Goal: Download file/media

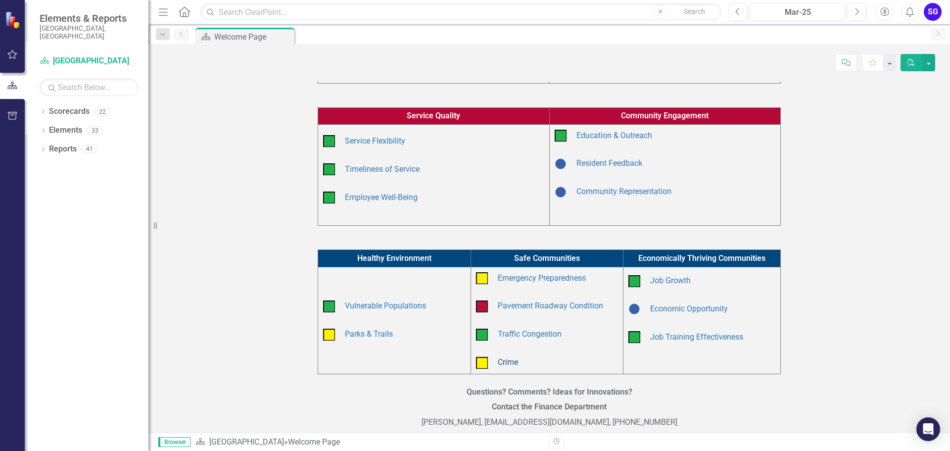
scroll to position [187, 0]
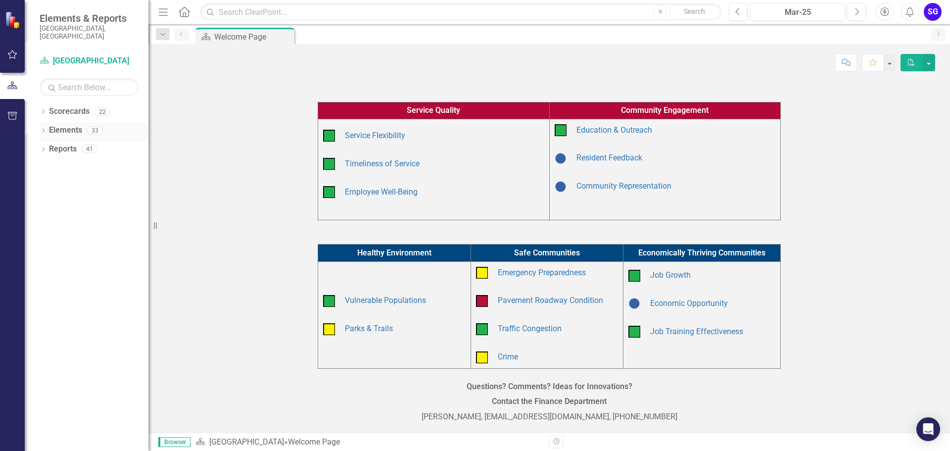
click at [66, 125] on link "Elements" at bounding box center [65, 130] width 33 height 11
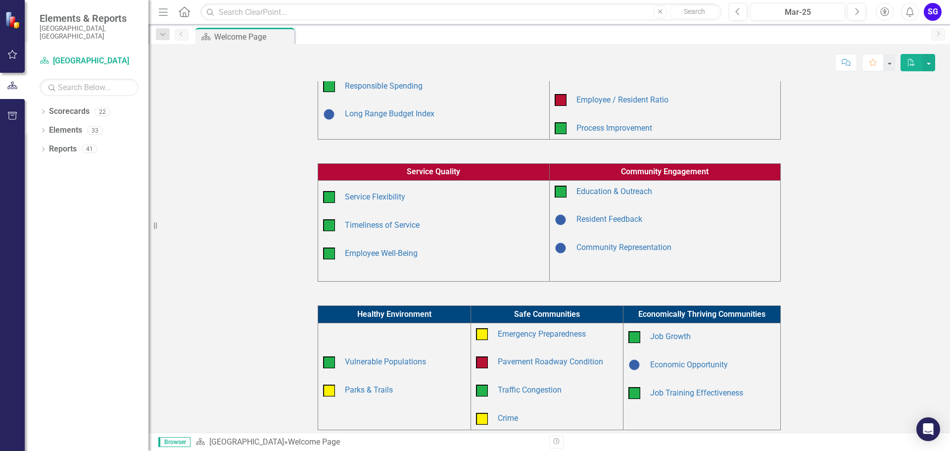
scroll to position [0, 0]
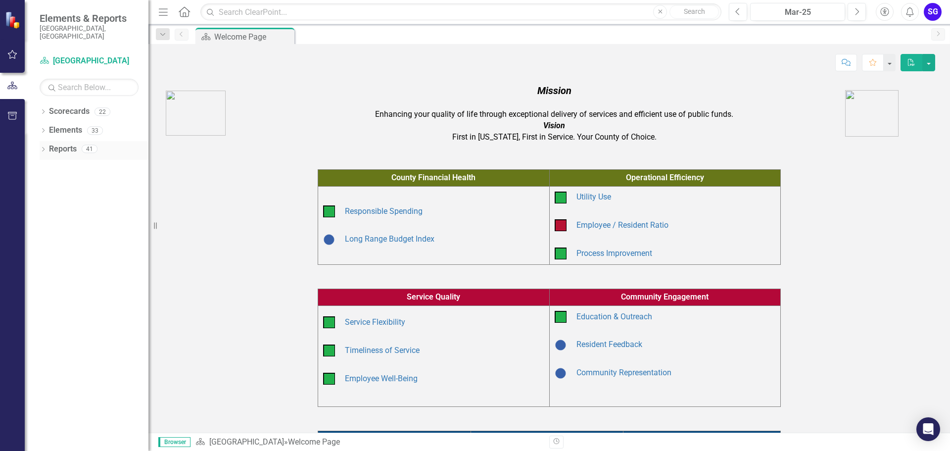
click at [70, 143] on link "Reports" at bounding box center [63, 148] width 28 height 11
click at [92, 145] on div "41" at bounding box center [90, 149] width 16 height 8
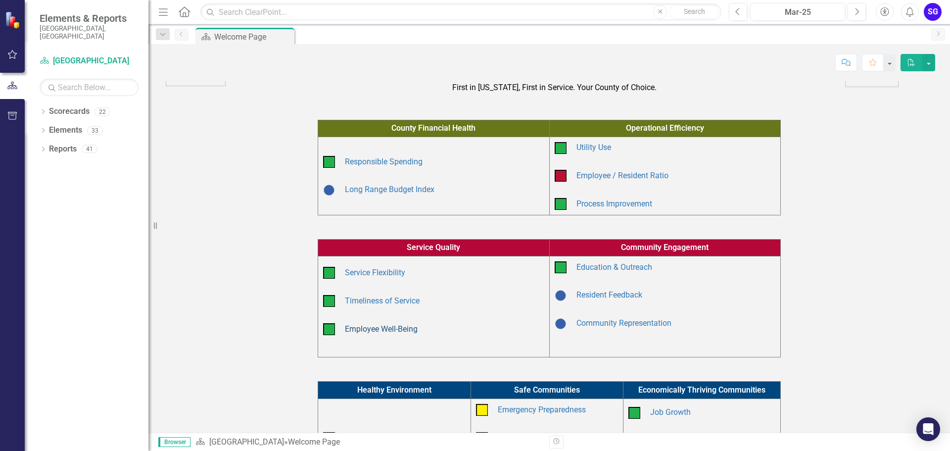
click at [387, 330] on link "Employee Well-Being" at bounding box center [381, 328] width 73 height 9
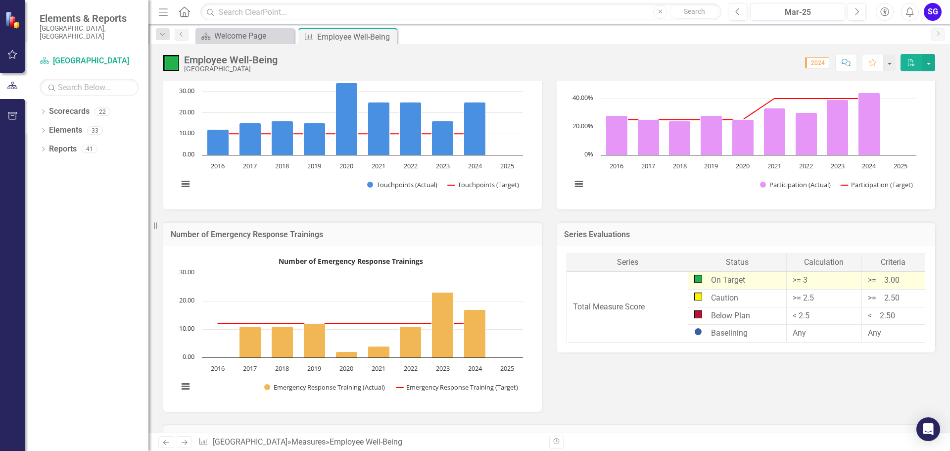
scroll to position [674, 0]
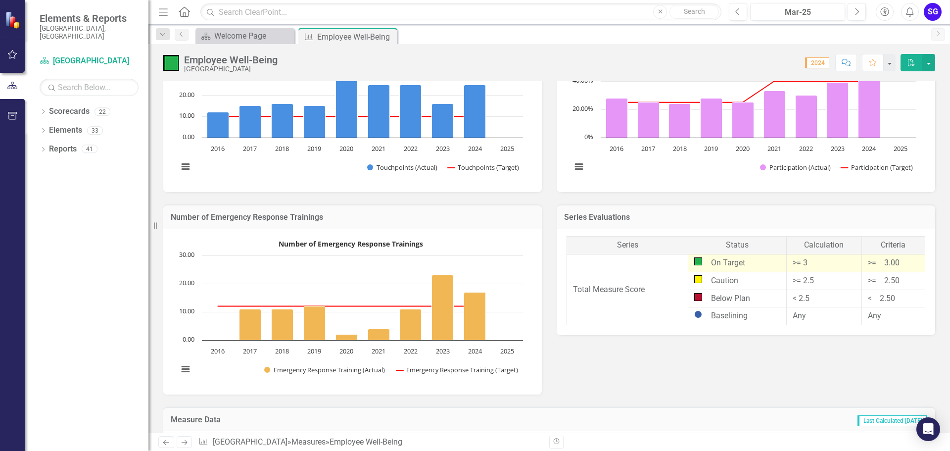
click at [12, 20] on img at bounding box center [13, 19] width 17 height 17
click at [259, 38] on div "Welcome Page" at bounding box center [246, 36] width 65 height 12
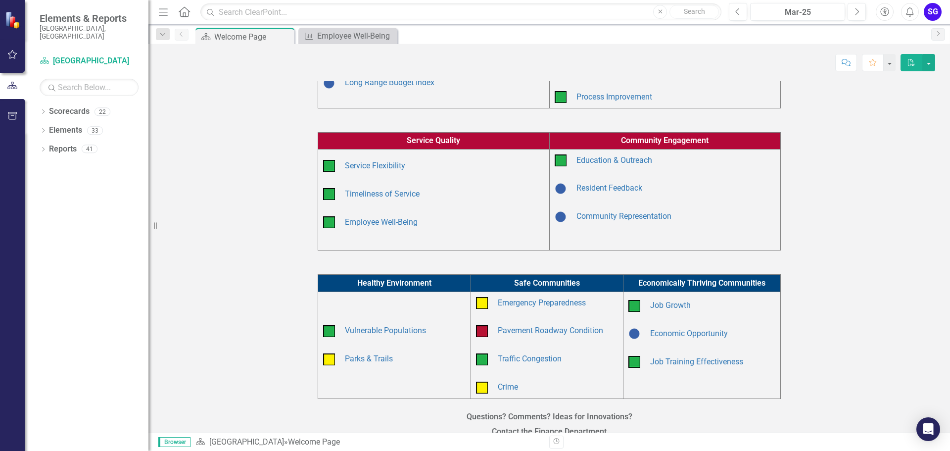
scroll to position [187, 0]
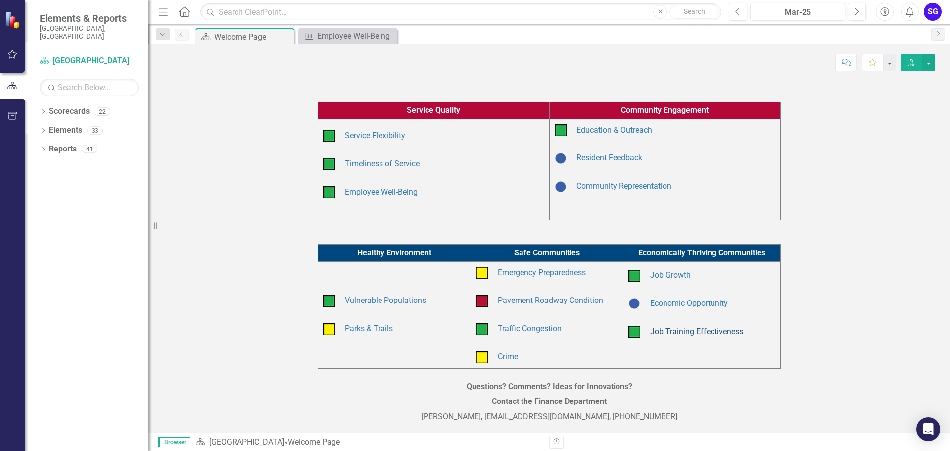
click at [710, 330] on link "Job Training Effectiveness" at bounding box center [696, 331] width 93 height 9
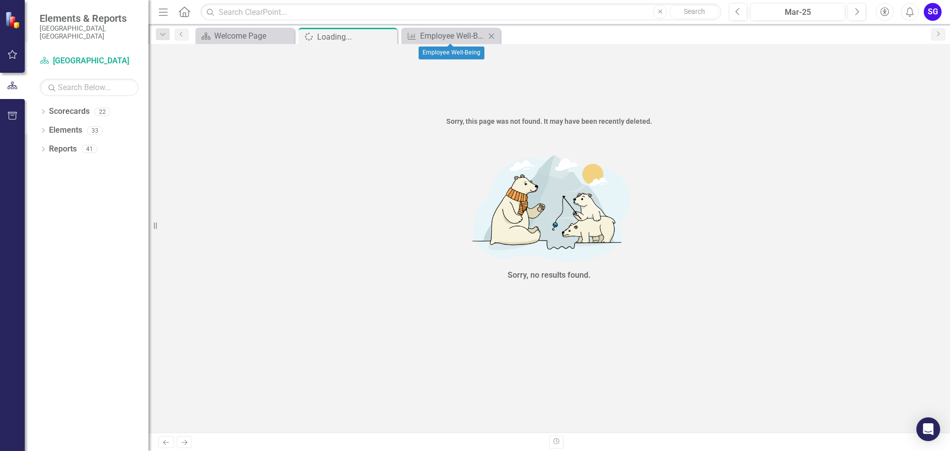
click at [490, 37] on icon at bounding box center [491, 35] width 5 height 5
click at [389, 39] on icon "Close" at bounding box center [388, 37] width 10 height 8
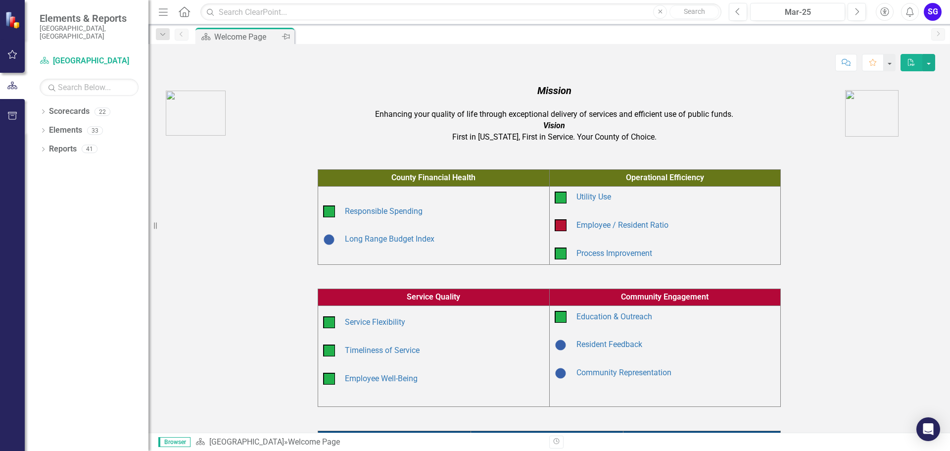
click at [231, 41] on div "Welcome Page" at bounding box center [246, 37] width 65 height 12
click at [13, 53] on icon "button" at bounding box center [12, 54] width 10 height 8
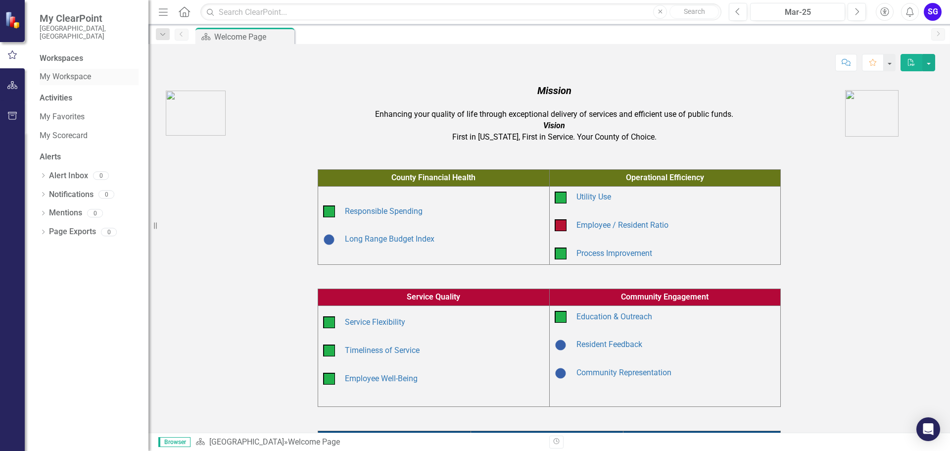
click at [74, 71] on link "My Workspace" at bounding box center [89, 76] width 99 height 11
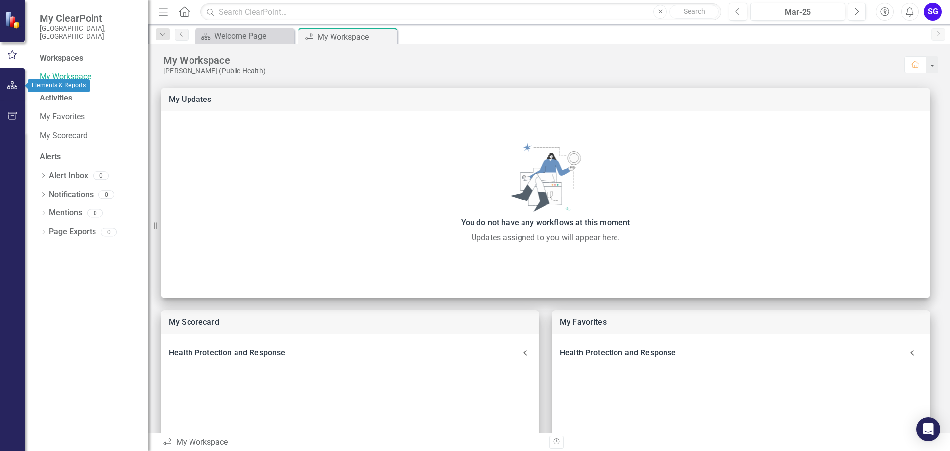
click at [57, 44] on div "My ClearPoint [GEOGRAPHIC_DATA], [GEOGRAPHIC_DATA]" at bounding box center [87, 26] width 124 height 53
click at [55, 53] on div "Workspaces" at bounding box center [62, 58] width 44 height 11
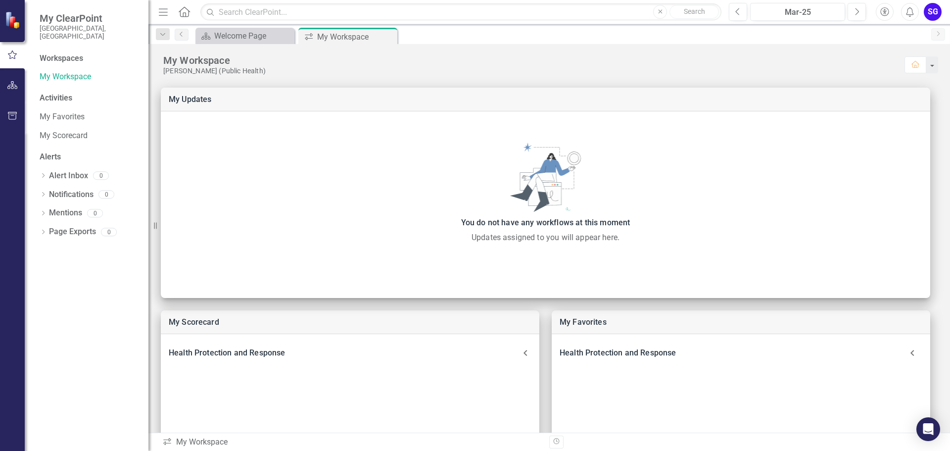
click at [56, 93] on div "Activities" at bounding box center [89, 98] width 99 height 11
click at [13, 85] on icon "button" at bounding box center [12, 85] width 10 height 8
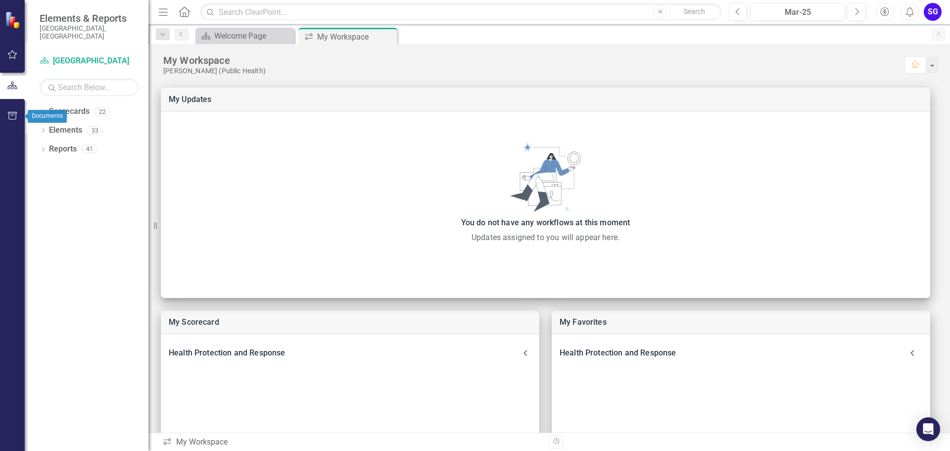
click at [12, 116] on icon "button" at bounding box center [12, 116] width 9 height 8
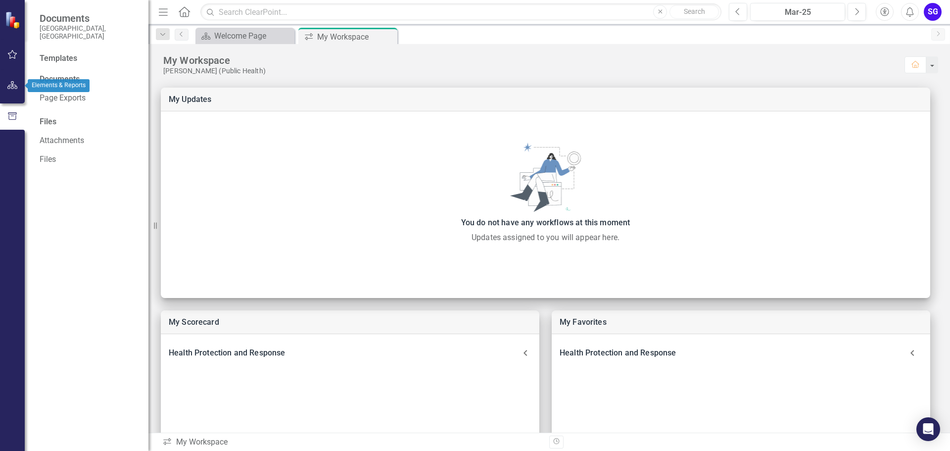
click at [12, 80] on button "button" at bounding box center [12, 85] width 22 height 21
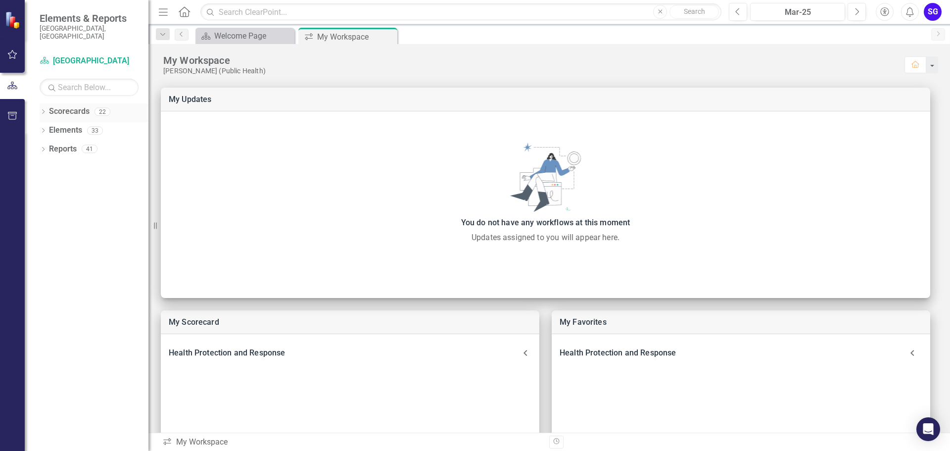
click at [66, 106] on link "Scorecards" at bounding box center [69, 111] width 41 height 11
click at [84, 106] on link "Scorecards" at bounding box center [69, 111] width 41 height 11
click at [100, 107] on div "22" at bounding box center [102, 111] width 16 height 8
click at [104, 107] on div "22" at bounding box center [102, 111] width 16 height 8
drag, startPoint x: 389, startPoint y: 37, endPoint x: 315, endPoint y: 44, distance: 74.0
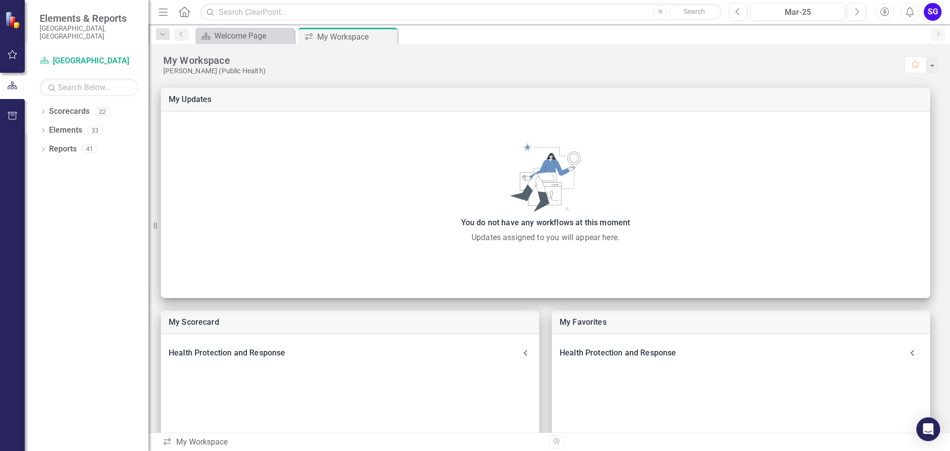
click at [0, 0] on icon "Close" at bounding box center [0, 0] width 0 height 0
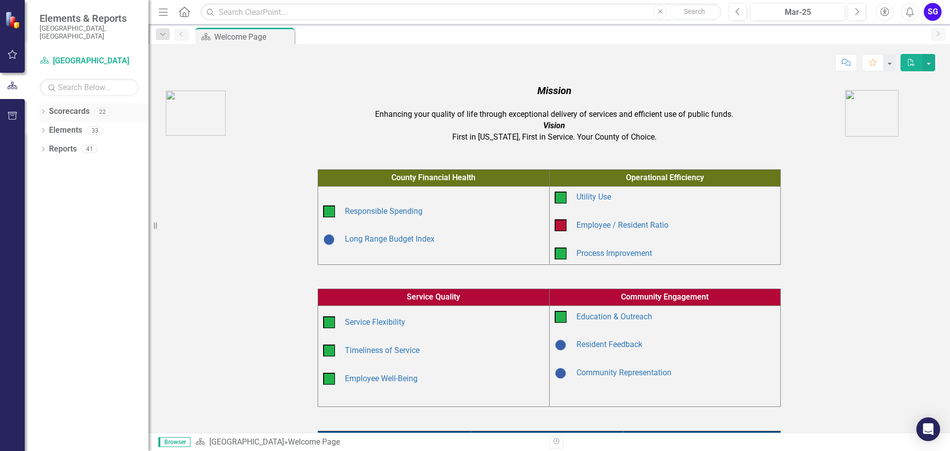
click at [100, 107] on div "22" at bounding box center [102, 111] width 16 height 8
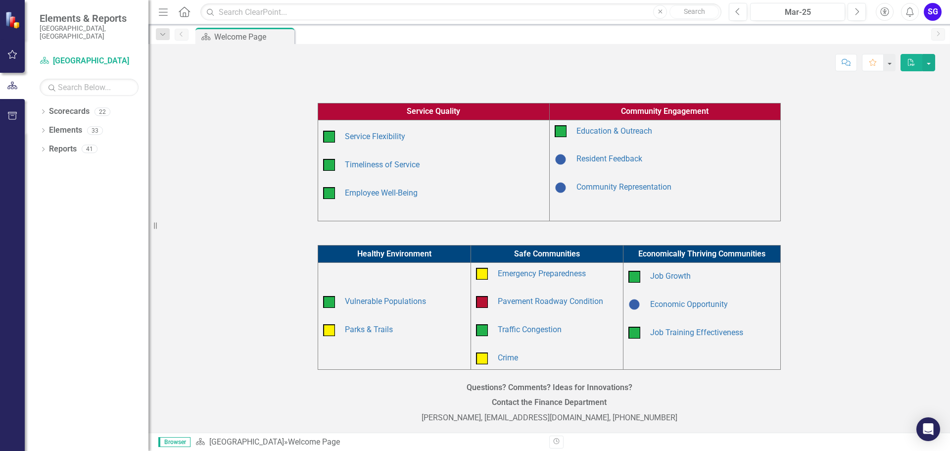
scroll to position [187, 0]
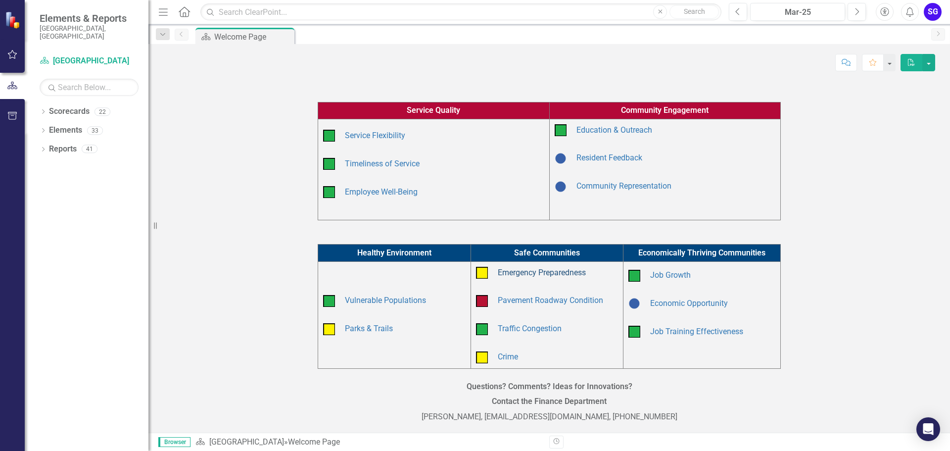
click at [519, 274] on link "Emergency Preparedness" at bounding box center [542, 272] width 88 height 9
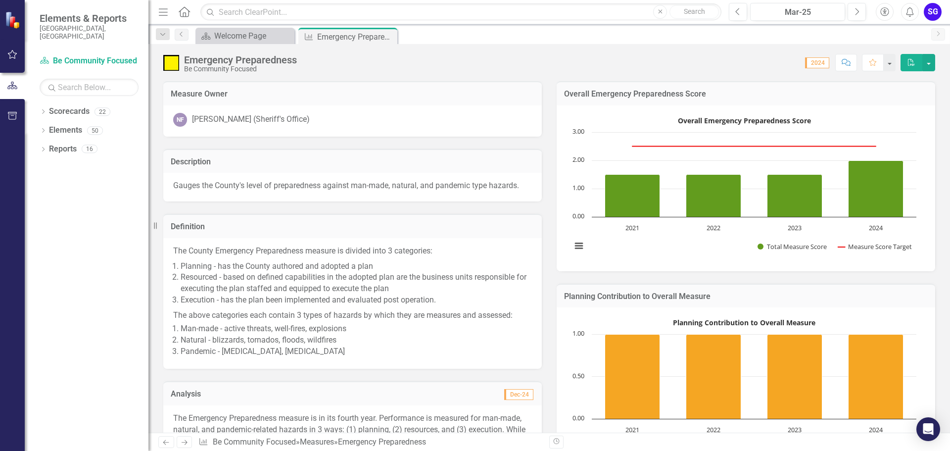
click at [12, 14] on img at bounding box center [13, 19] width 17 height 17
click at [254, 37] on div "Welcome Page" at bounding box center [246, 36] width 65 height 12
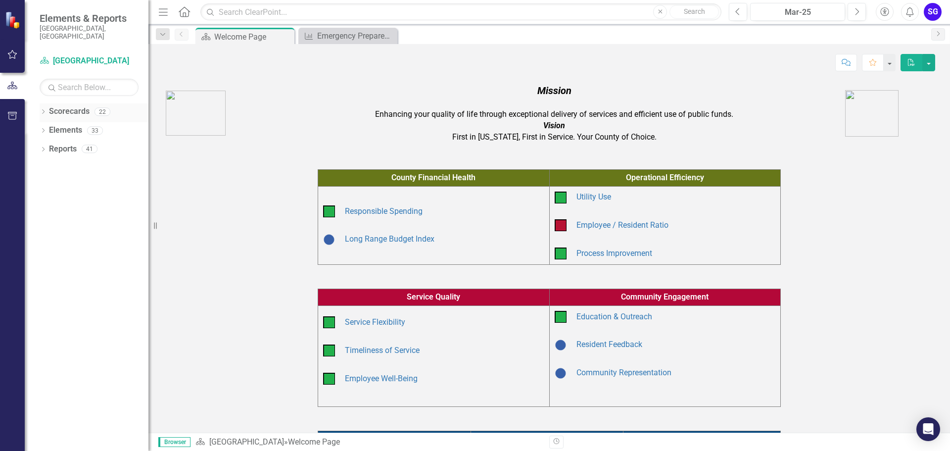
click at [43, 110] on icon "Dropdown" at bounding box center [43, 112] width 7 height 5
click at [48, 183] on div "Dropdown" at bounding box center [48, 187] width 7 height 8
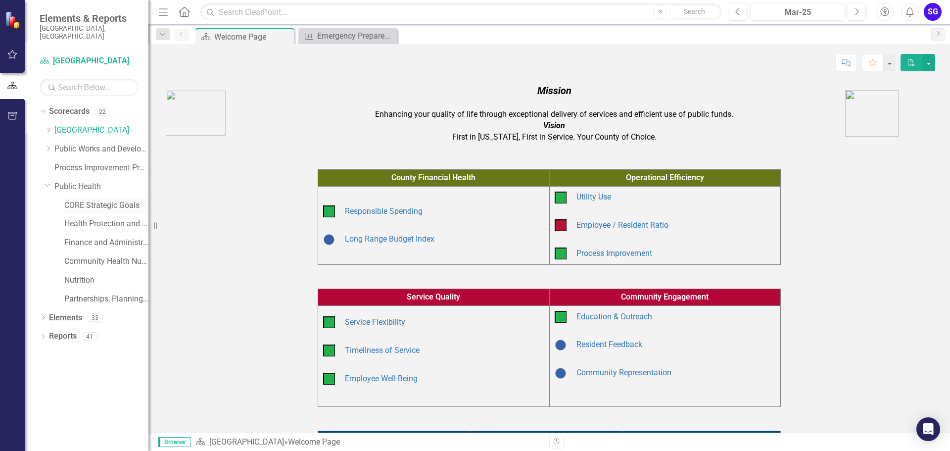
click at [89, 200] on link "CORE Strategic Goals" at bounding box center [106, 205] width 84 height 11
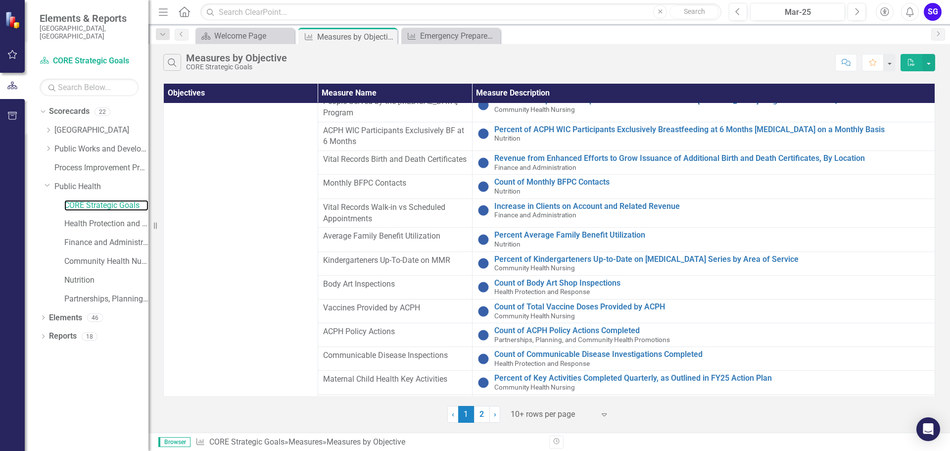
scroll to position [445, 0]
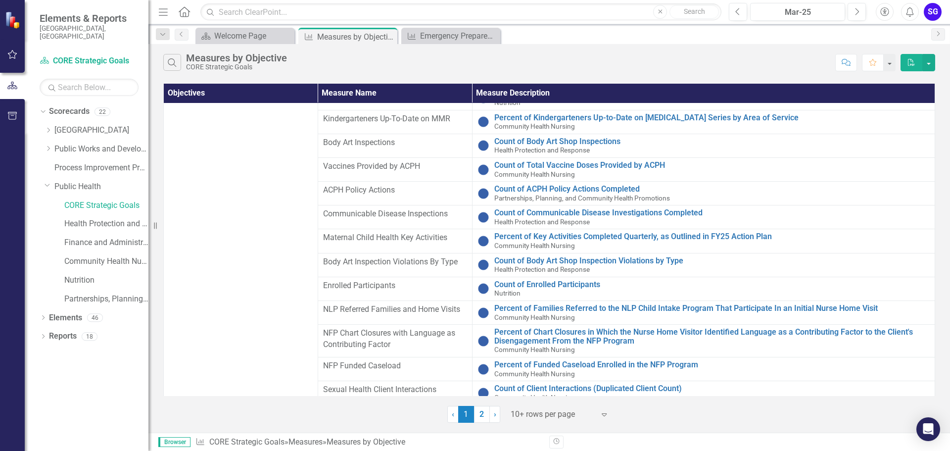
click at [477, 417] on link "2" at bounding box center [482, 414] width 16 height 17
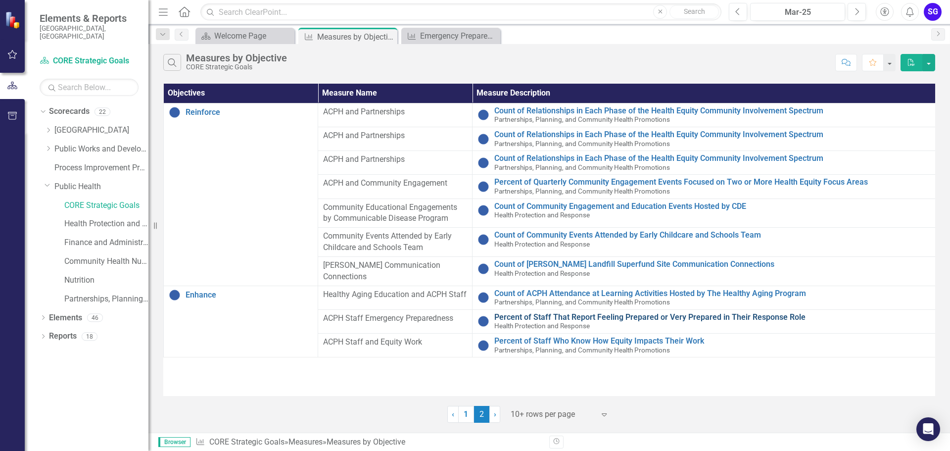
click at [504, 313] on link "Percent of Staff That Report Feeling Prepared or Very Prepared in Their Respons…" at bounding box center [712, 317] width 436 height 9
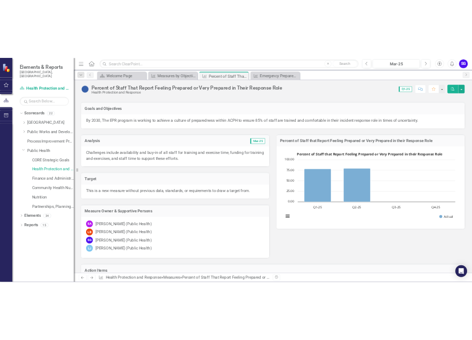
scroll to position [99, 0]
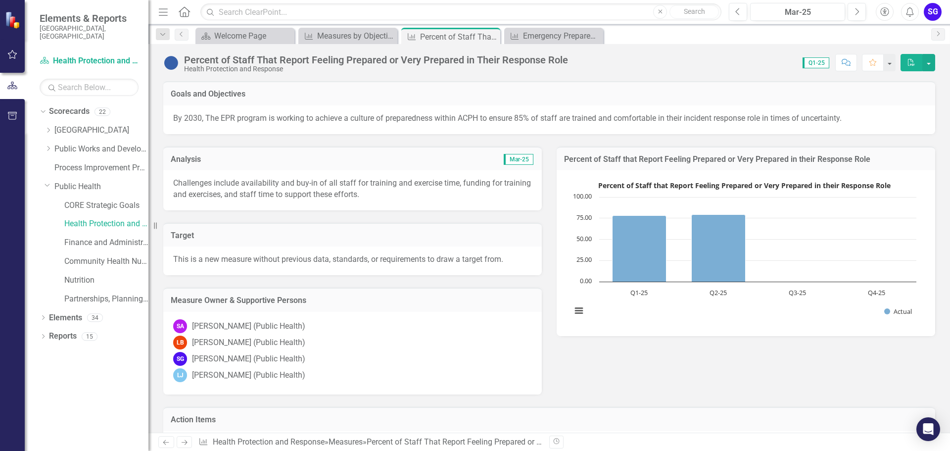
click at [793, 248] on rect "Interactive chart" at bounding box center [743, 252] width 355 height 148
click at [725, 253] on icon "Q2-25, 79. Actual." at bounding box center [719, 248] width 54 height 67
drag, startPoint x: 765, startPoint y: 238, endPoint x: 796, endPoint y: 400, distance: 164.7
click at [797, 394] on div "Analysis Mar-25 Challenges include availability and buy-in of all staff for tra…" at bounding box center [549, 264] width 787 height 260
click at [590, 323] on rect "Interactive chart" at bounding box center [743, 252] width 355 height 148
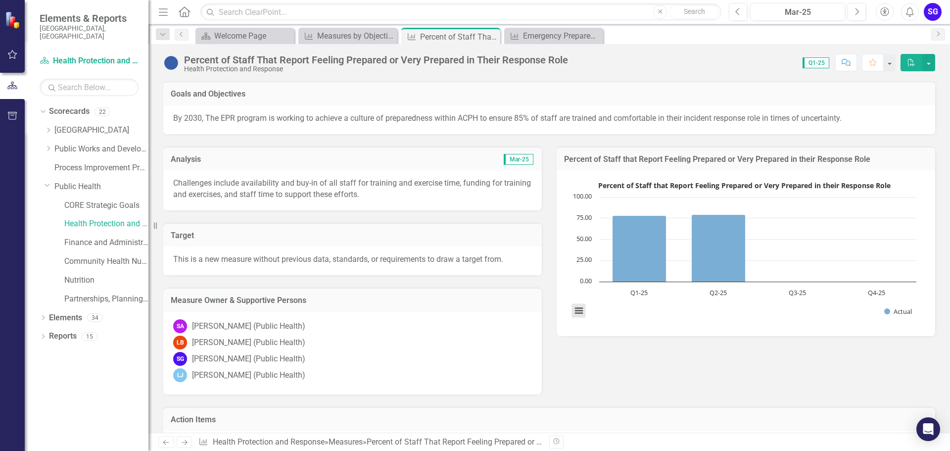
click at [572, 318] on button "View chart menu, Percent of Staff that Report Feeling Prepared or Very Prepared…" at bounding box center [579, 311] width 14 height 14
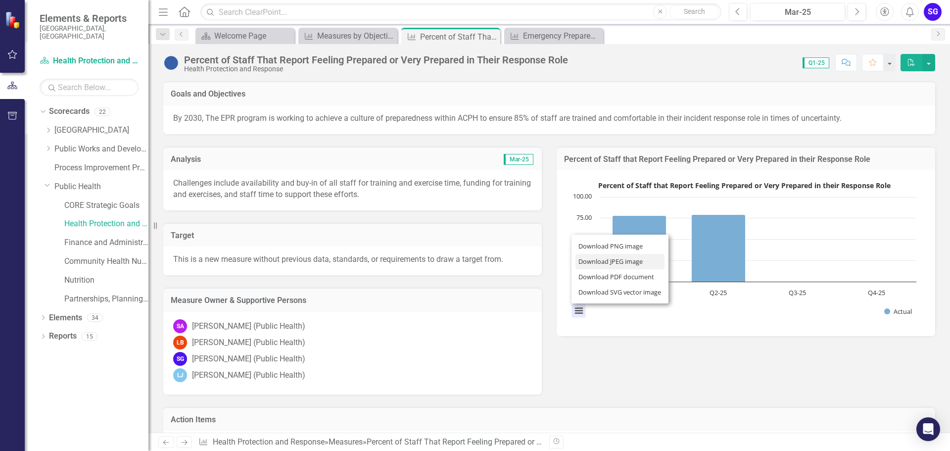
click at [610, 269] on li "Download JPEG image" at bounding box center [619, 261] width 89 height 15
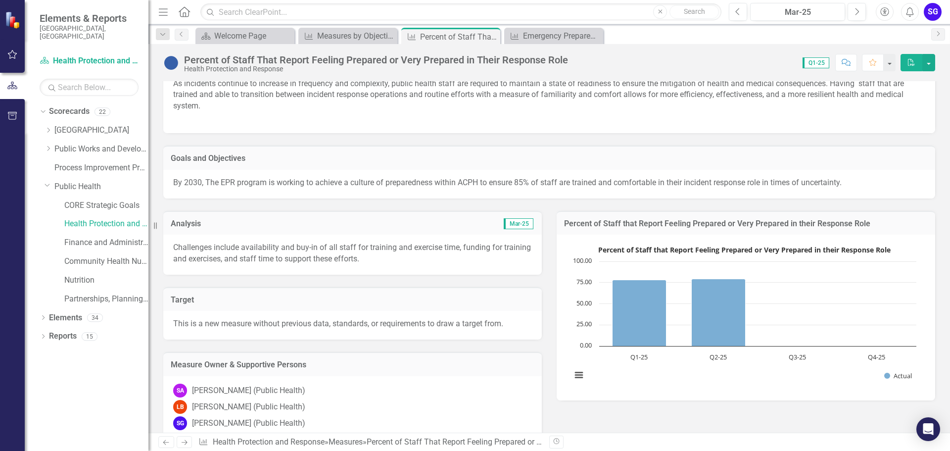
scroll to position [0, 0]
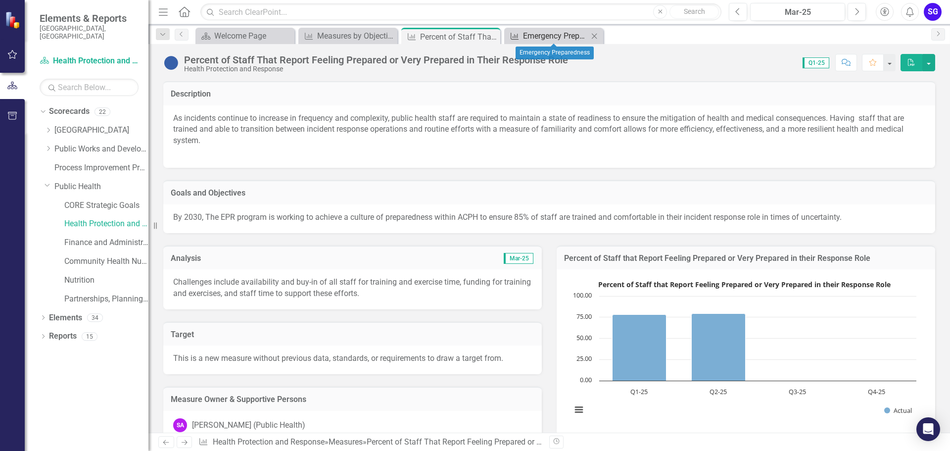
click at [556, 32] on div "Emergency Preparedness" at bounding box center [555, 36] width 65 height 12
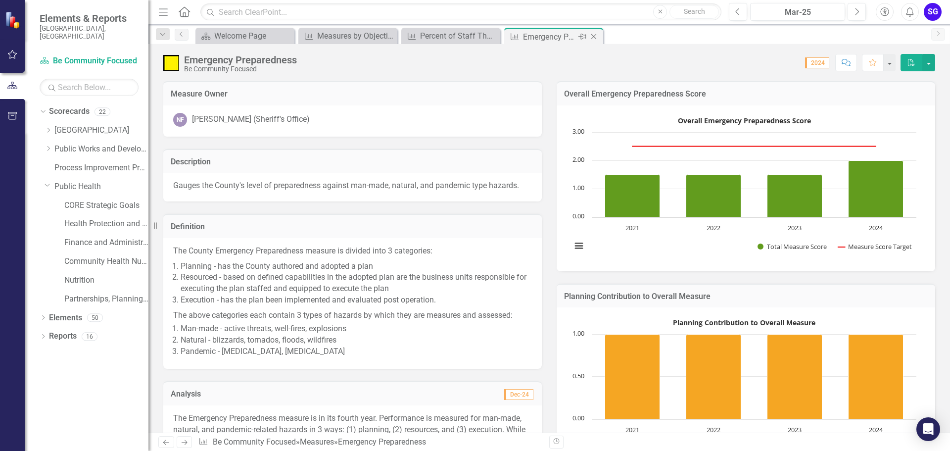
click at [595, 37] on icon "Close" at bounding box center [594, 37] width 10 height 8
